Goal: Task Accomplishment & Management: Manage account settings

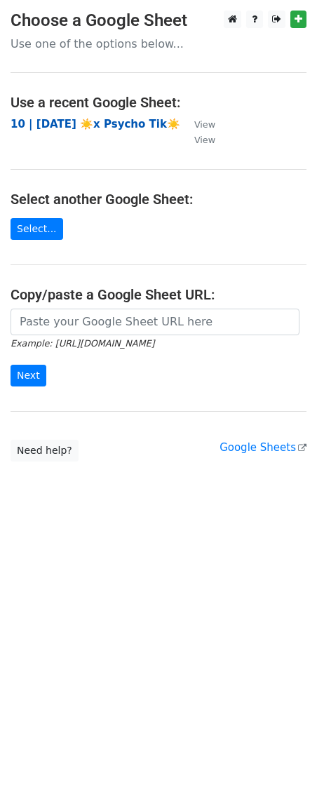
click at [93, 128] on strong "10 | [DATE] ☀️x Psycho Tik☀️" at bounding box center [96, 124] width 170 height 13
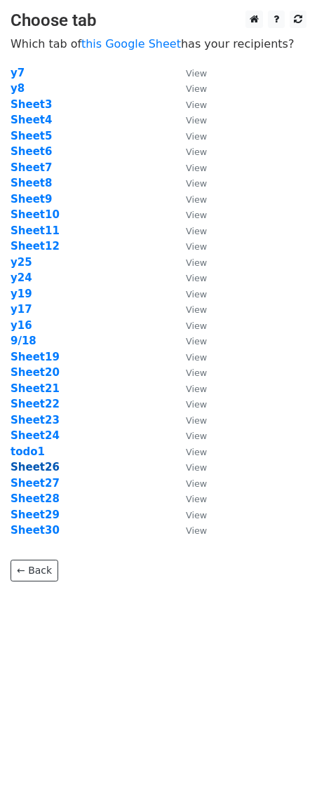
click at [32, 466] on strong "Sheet26" at bounding box center [35, 467] width 49 height 13
click at [50, 461] on strong "Sheet26" at bounding box center [35, 467] width 49 height 13
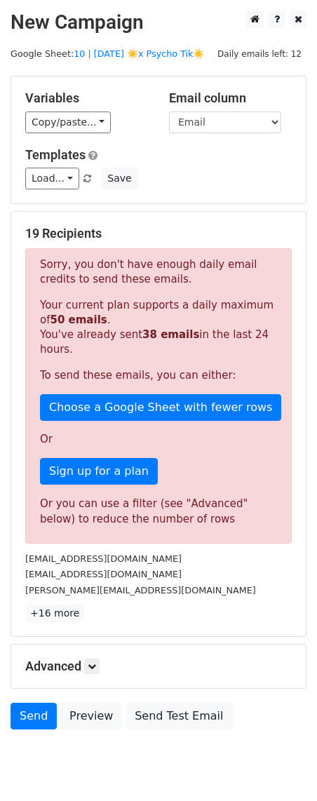
click at [59, 166] on div "Templates Load... 2 1 Therapy Marketing Expansion Guide Marketing Toolkit for T…" at bounding box center [159, 168] width 288 height 43
click at [51, 165] on div "Templates Load... 2 1 Therapy Marketing Expansion Guide Marketing Toolkit for T…" at bounding box center [159, 168] width 288 height 43
click at [53, 177] on link "Load..." at bounding box center [52, 179] width 54 height 22
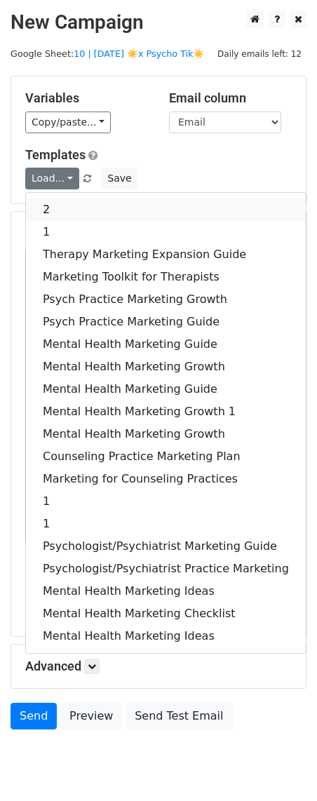
click at [84, 211] on link "2" at bounding box center [166, 210] width 280 height 22
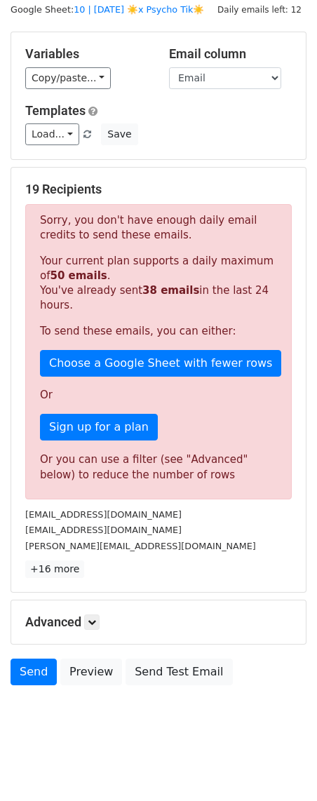
scroll to position [48, 0]
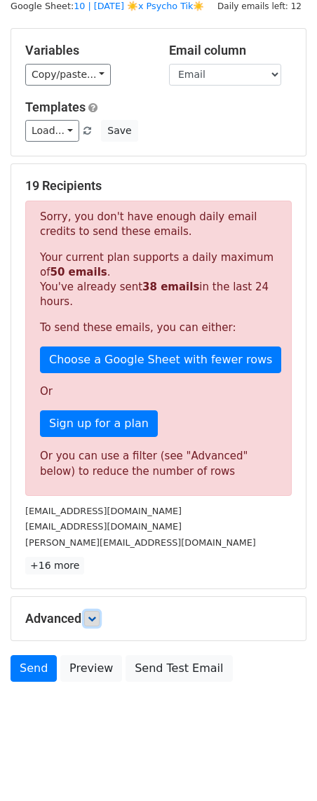
click at [95, 617] on icon at bounding box center [92, 619] width 8 height 8
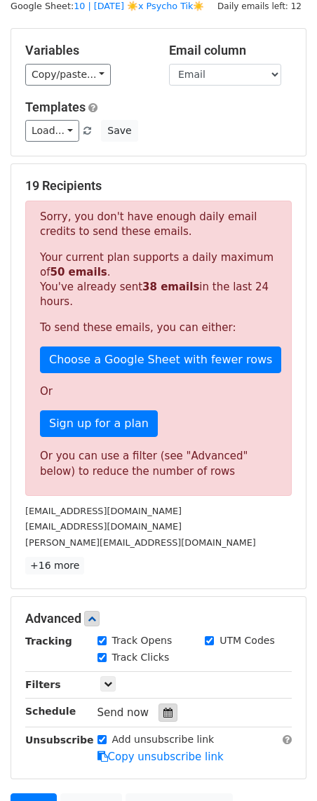
click at [160, 705] on div at bounding box center [168, 713] width 19 height 18
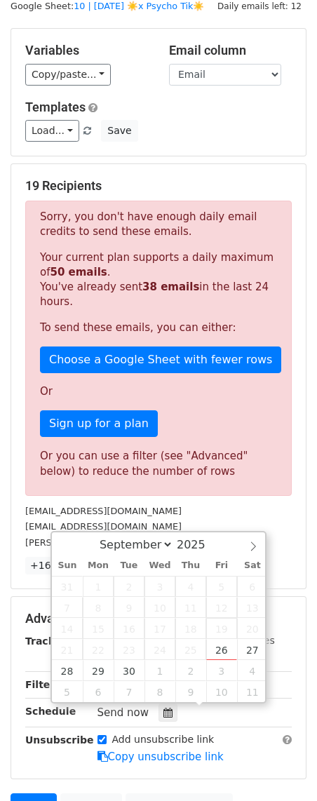
click at [228, 635] on span "19" at bounding box center [221, 628] width 31 height 21
type input "2025-09-26 15:33"
type input "03"
type input "33"
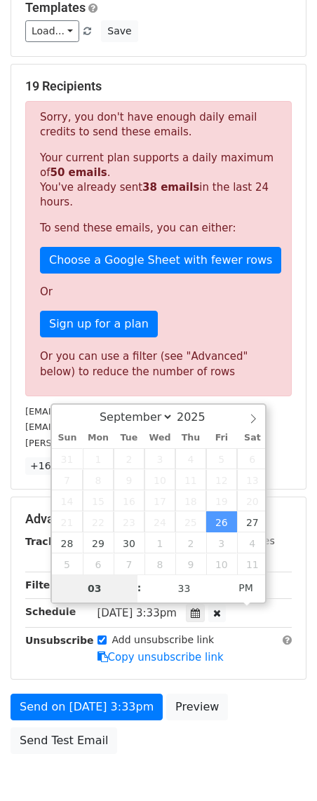
scroll to position [158, 0]
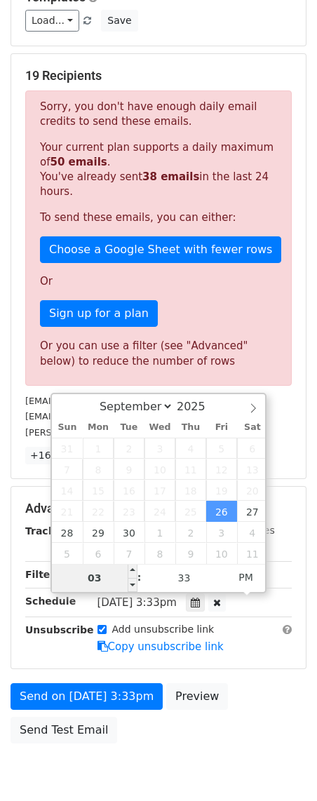
type input "7"
type input "2025-09-26 19:33"
click at [207, 724] on div "Send on Sep 26 at 3:33pm Preview Send Test Email" at bounding box center [158, 717] width 317 height 67
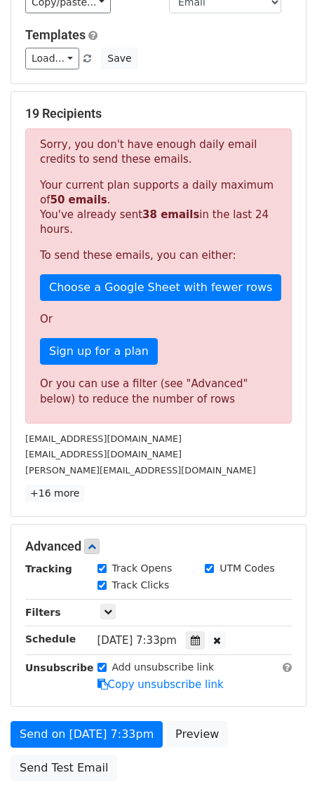
scroll to position [219, 0]
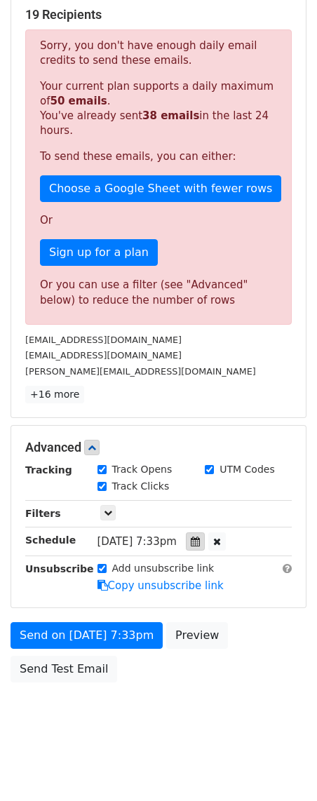
click at [200, 539] on icon at bounding box center [195, 542] width 9 height 10
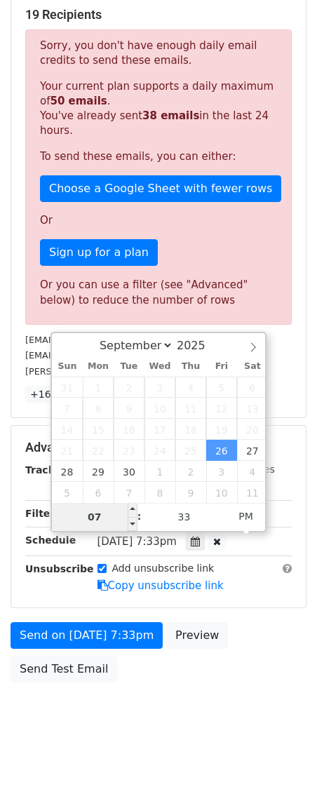
click at [103, 518] on input "07" at bounding box center [95, 517] width 86 height 28
type input "10"
type input "2025-09-26 22:33"
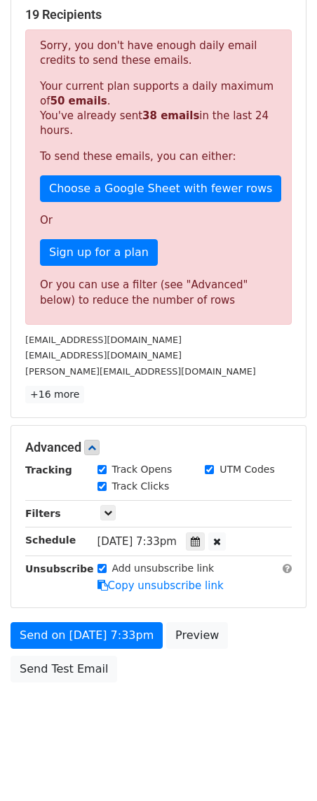
click at [119, 684] on div "Send on Sep 26 at 7:33pm Preview Send Test Email" at bounding box center [158, 656] width 317 height 67
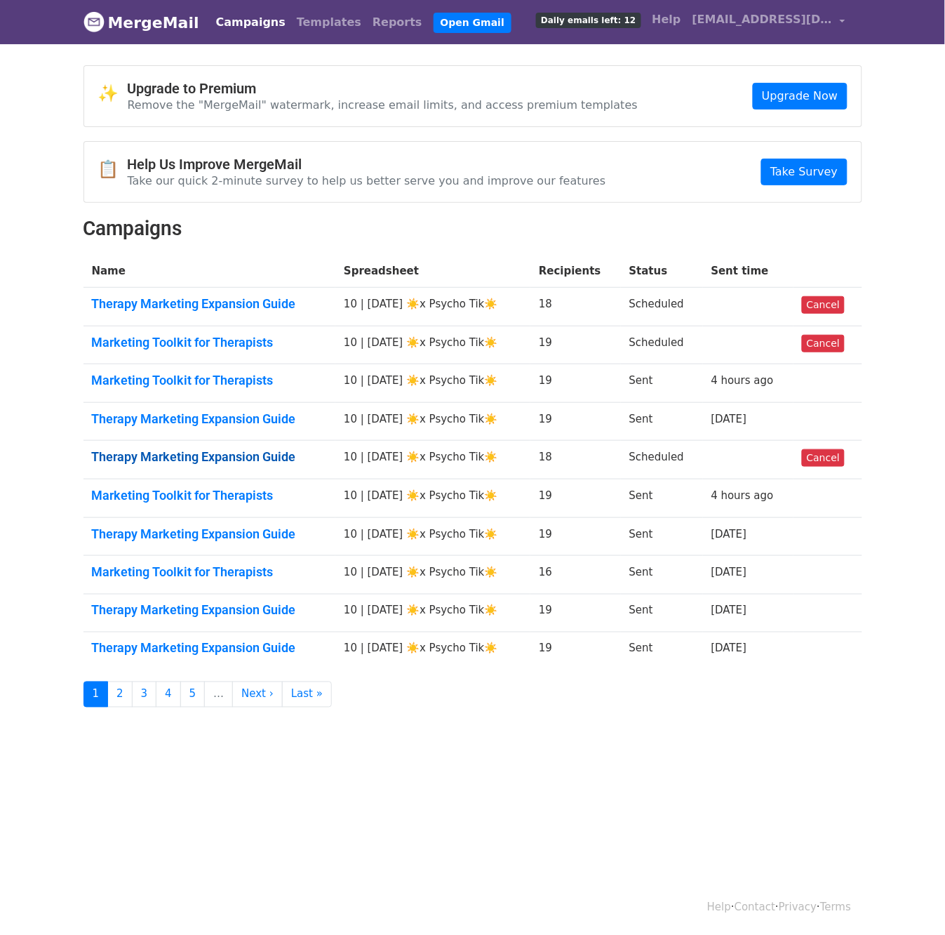
click at [209, 458] on link "Therapy Marketing Expansion Guide" at bounding box center [210, 456] width 236 height 15
click at [253, 341] on link "Marketing Toolkit for Therapists" at bounding box center [210, 342] width 236 height 15
click at [242, 305] on link "Therapy Marketing Expansion Guide" at bounding box center [210, 303] width 236 height 15
click at [269, 460] on link "Therapy Marketing Expansion Guide" at bounding box center [210, 456] width 236 height 15
click at [234, 337] on link "Marketing Toolkit for Therapists" at bounding box center [210, 342] width 236 height 15
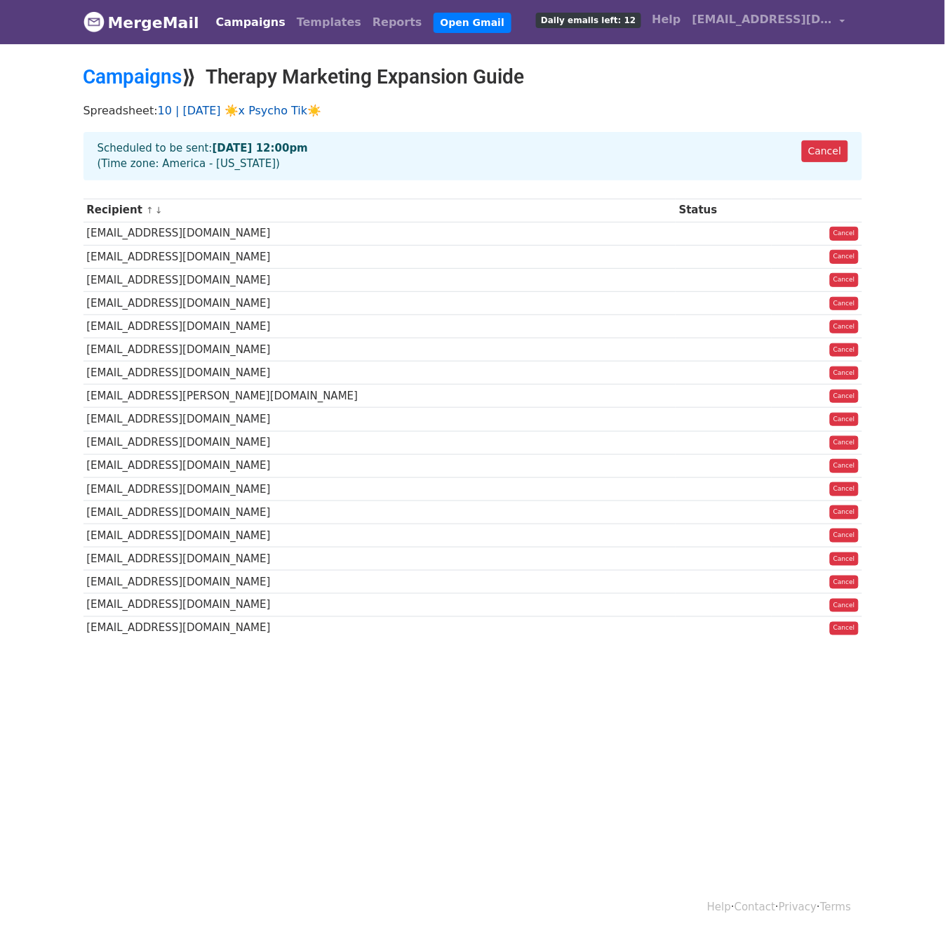
click at [250, 115] on link "10 | [DATE] ☀️x Psycho Tik☀️" at bounding box center [240, 110] width 164 height 13
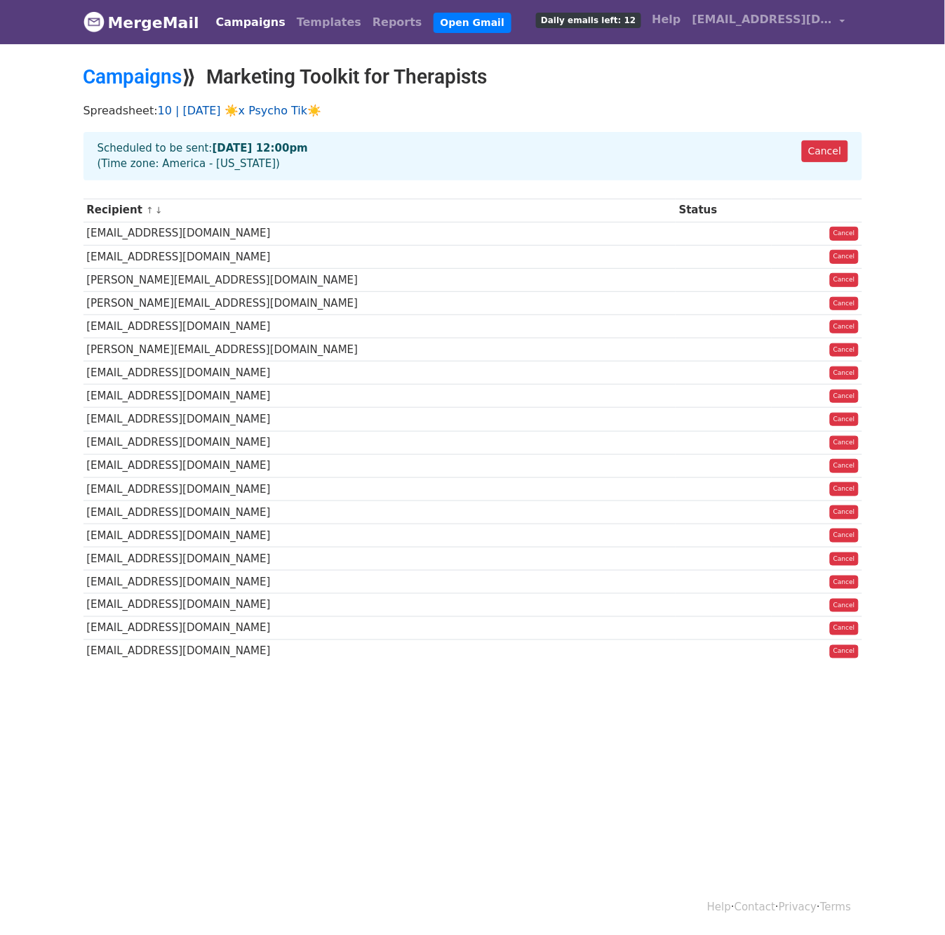
click at [245, 111] on link "10 | [DATE] ☀️x Psycho Tik☀️" at bounding box center [240, 110] width 164 height 13
click at [838, 152] on link "Cancel" at bounding box center [825, 151] width 46 height 22
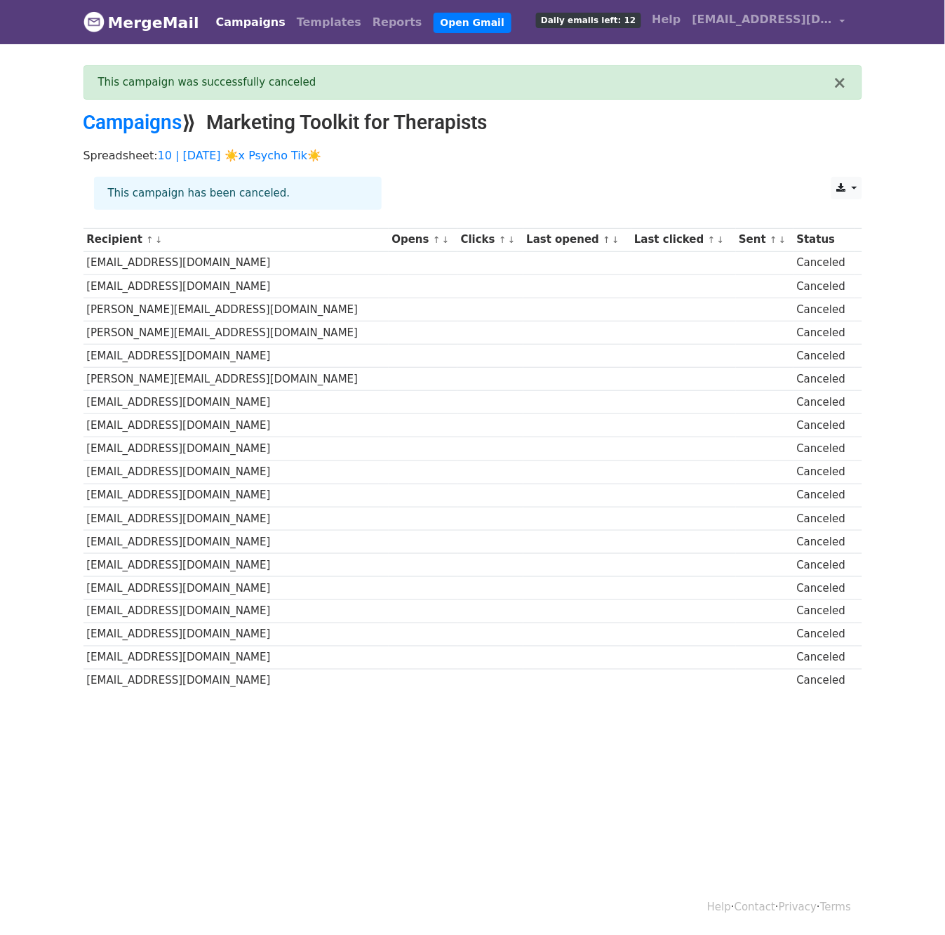
click at [231, 22] on link "Campaigns" at bounding box center [251, 22] width 81 height 28
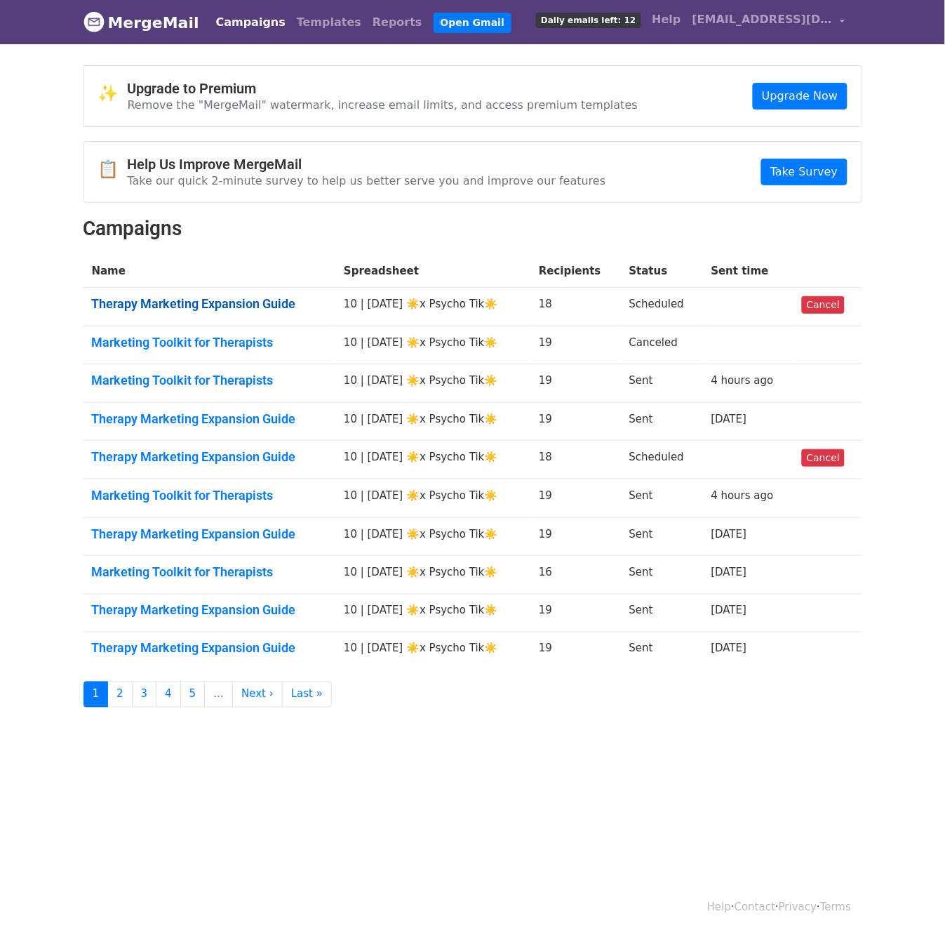
click at [222, 308] on link "Therapy Marketing Expansion Guide" at bounding box center [210, 303] width 236 height 15
